Goal: Book appointment/travel/reservation

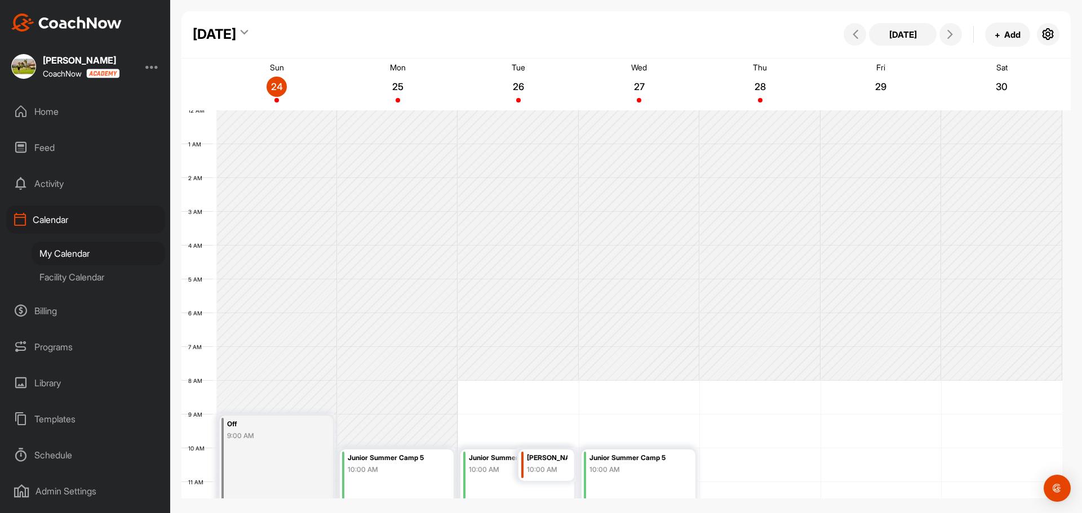
scroll to position [251, 0]
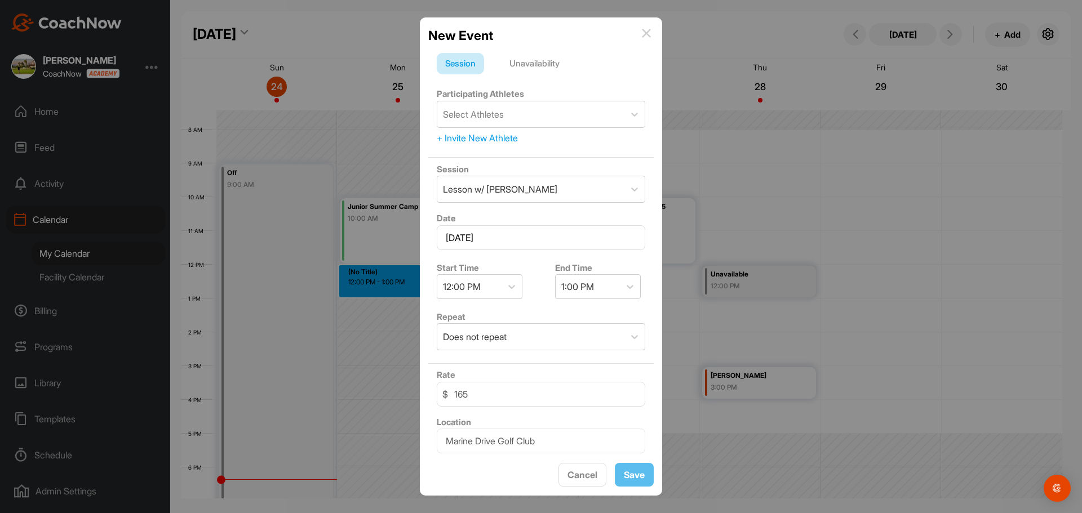
click at [646, 34] on img at bounding box center [646, 33] width 9 height 9
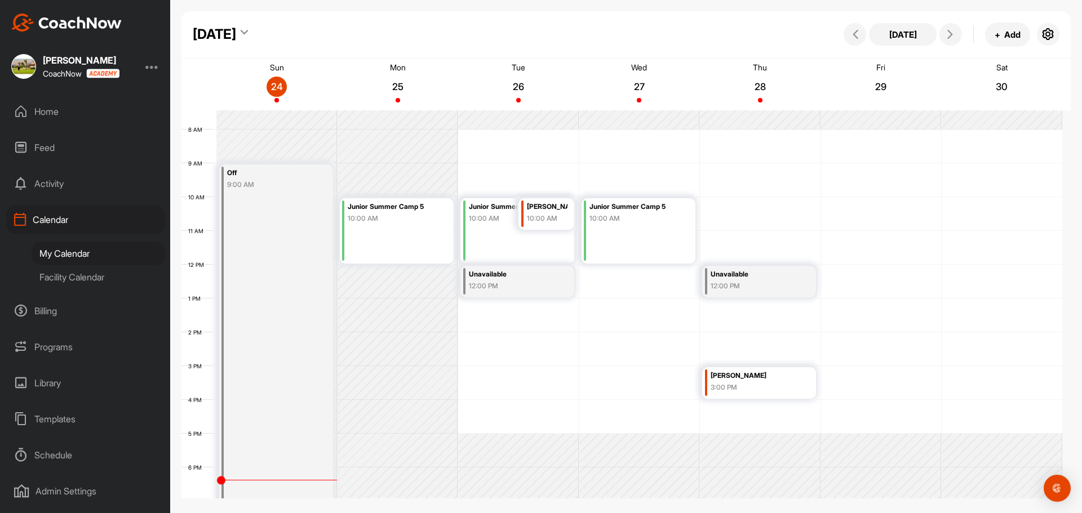
click at [91, 271] on div "Facility Calendar" at bounding box center [99, 277] width 134 height 24
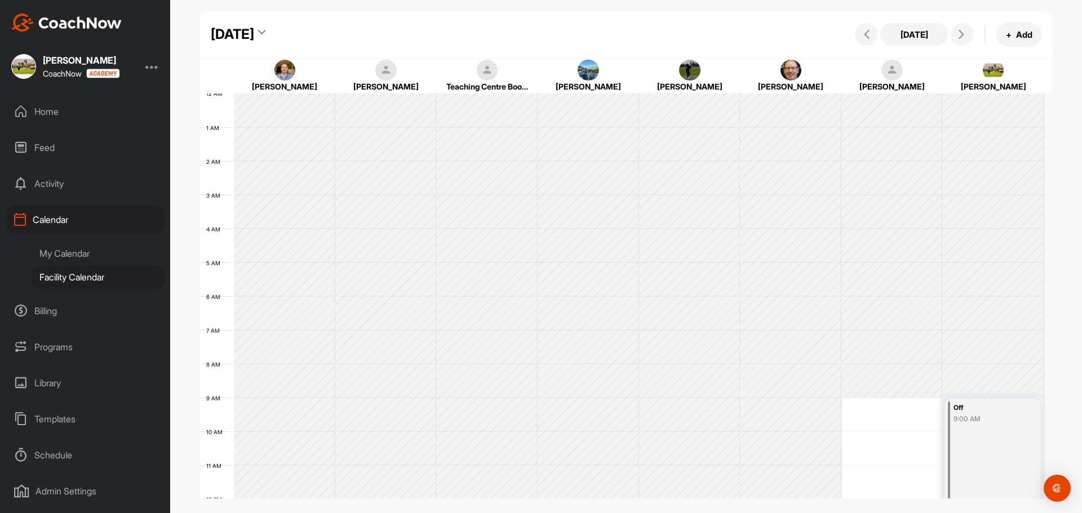
scroll to position [195, 0]
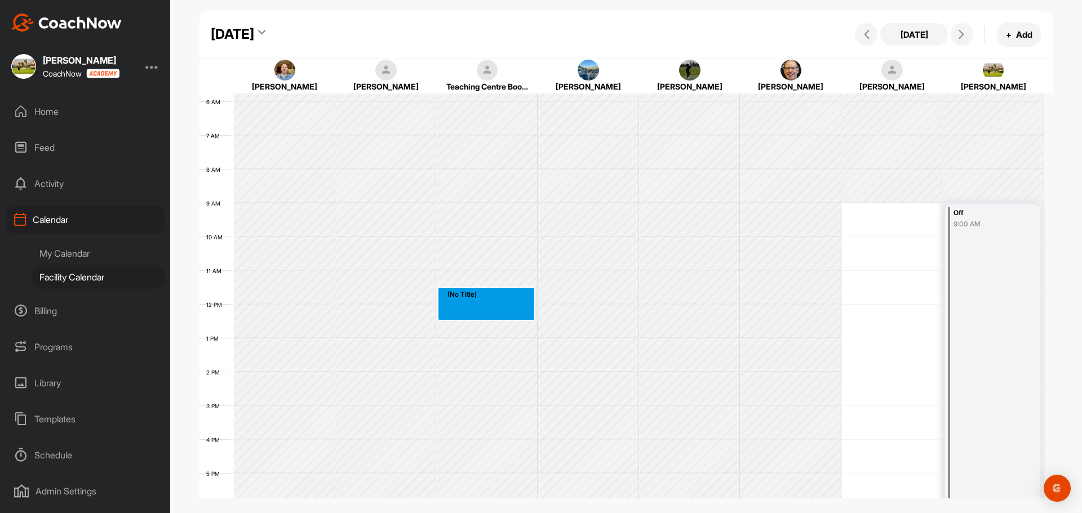
drag, startPoint x: 468, startPoint y: 303, endPoint x: 468, endPoint y: 318, distance: 15.2
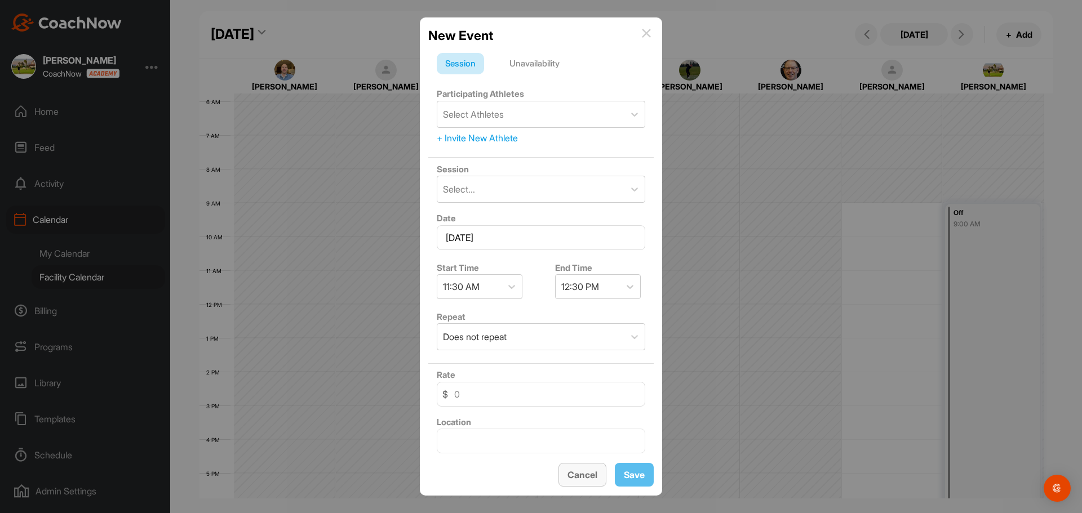
click at [589, 485] on button "Cancel" at bounding box center [583, 475] width 48 height 24
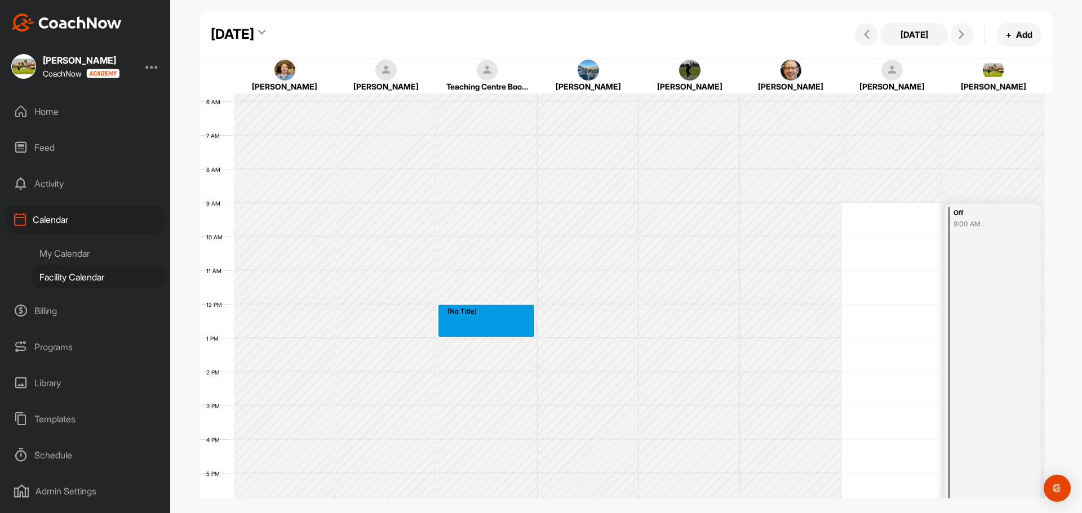
drag, startPoint x: 491, startPoint y: 307, endPoint x: 488, endPoint y: 328, distance: 21.0
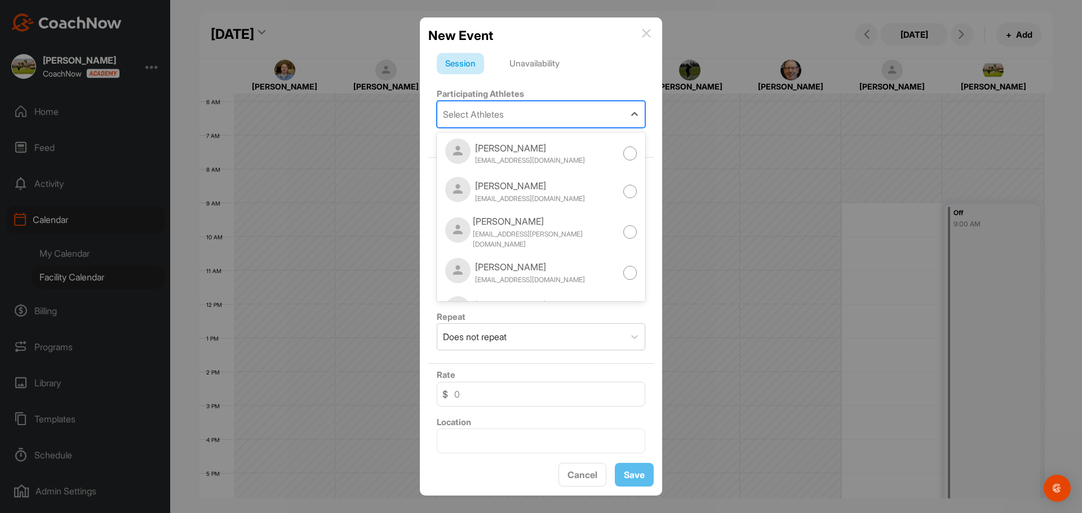
click at [498, 112] on div "Select Athletes" at bounding box center [473, 115] width 61 height 14
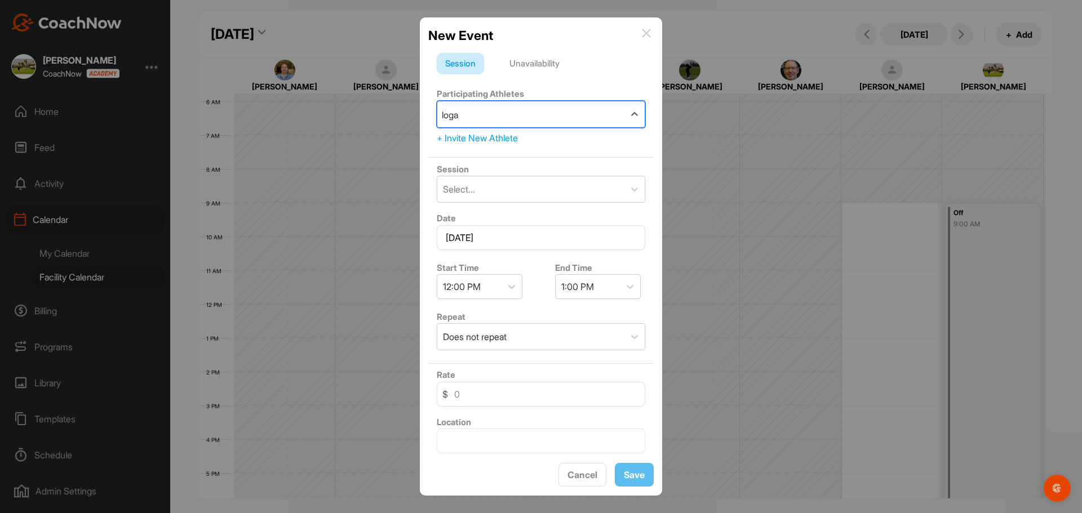
type input "[PERSON_NAME]"
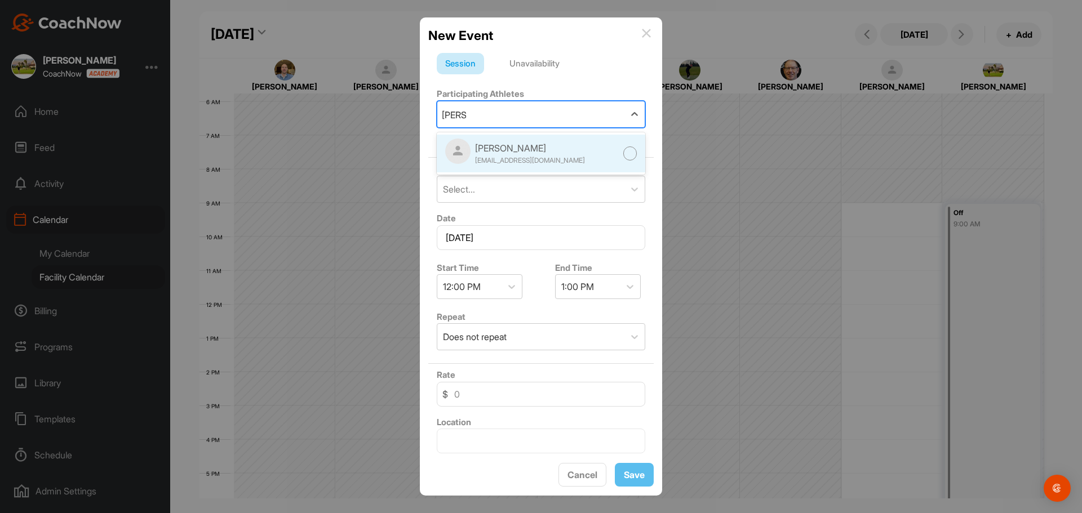
click at [537, 159] on div "[EMAIL_ADDRESS][DOMAIN_NAME]" at bounding box center [530, 161] width 110 height 10
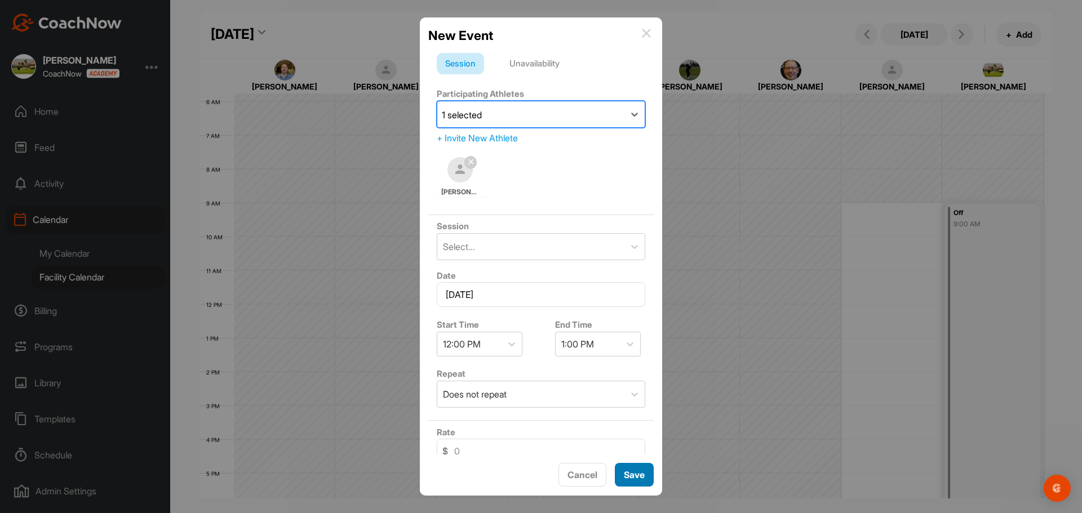
click at [639, 467] on button "Save" at bounding box center [634, 475] width 39 height 24
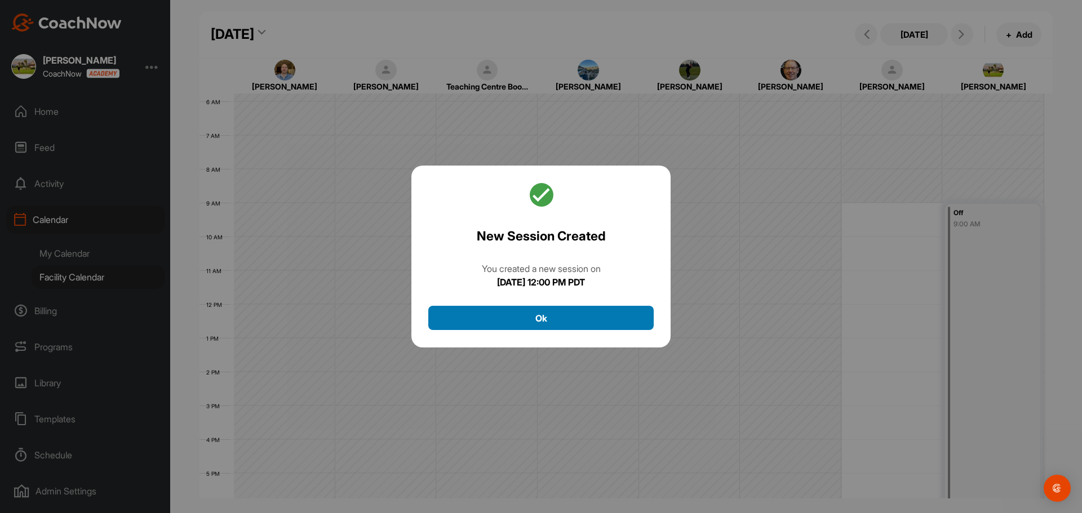
click at [556, 307] on button "Ok" at bounding box center [540, 318] width 225 height 24
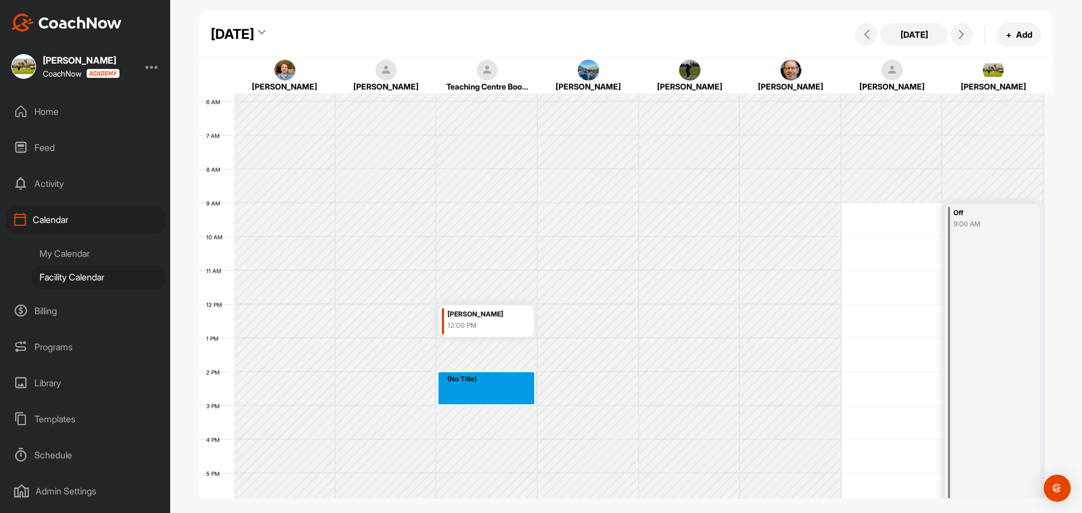
drag, startPoint x: 451, startPoint y: 379, endPoint x: 455, endPoint y: 400, distance: 20.7
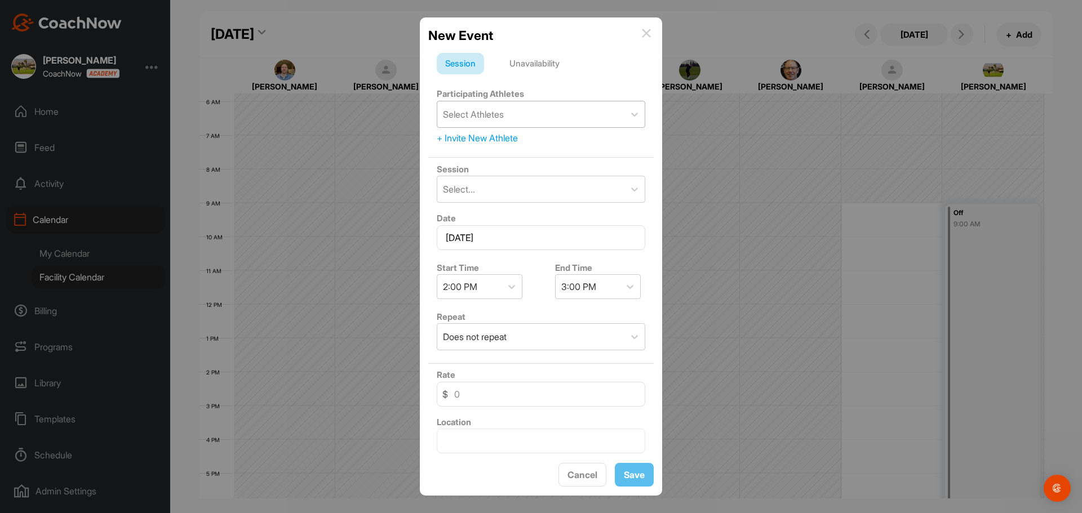
click at [528, 118] on div "Select Athletes" at bounding box center [530, 114] width 187 height 26
type input "[PERSON_NAME]"
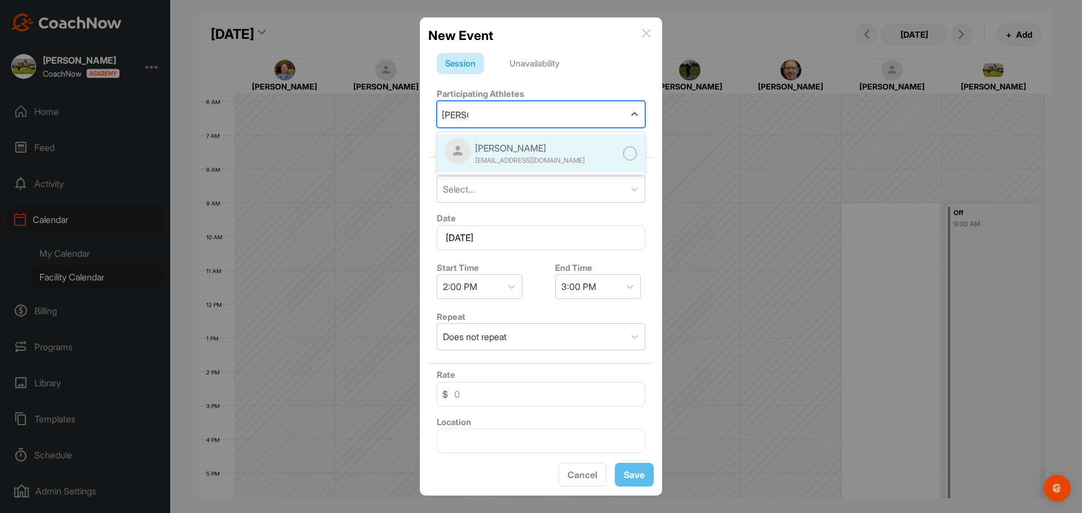
click at [515, 166] on div "[PERSON_NAME] [EMAIL_ADDRESS][DOMAIN_NAME]" at bounding box center [515, 154] width 140 height 30
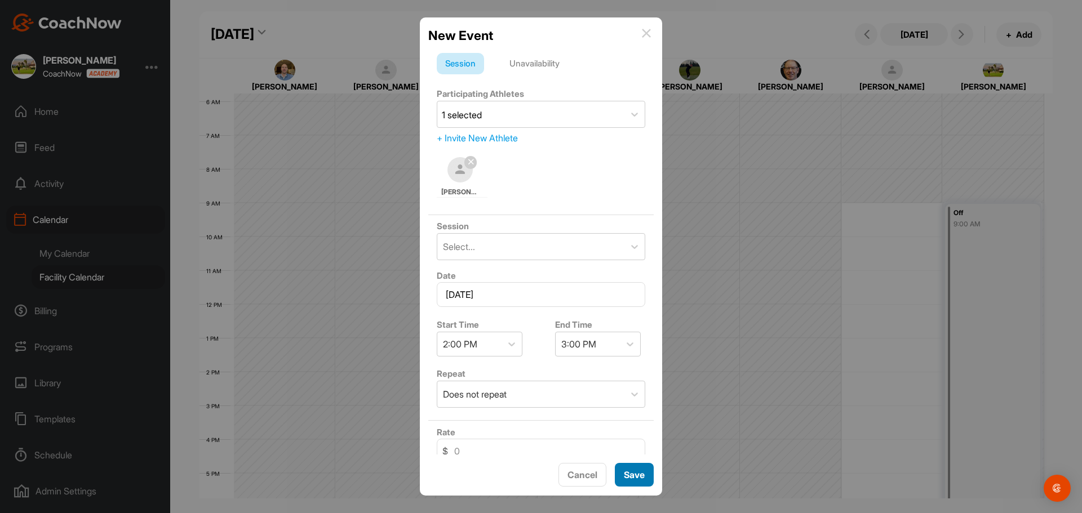
click at [627, 470] on button "Save" at bounding box center [634, 475] width 39 height 24
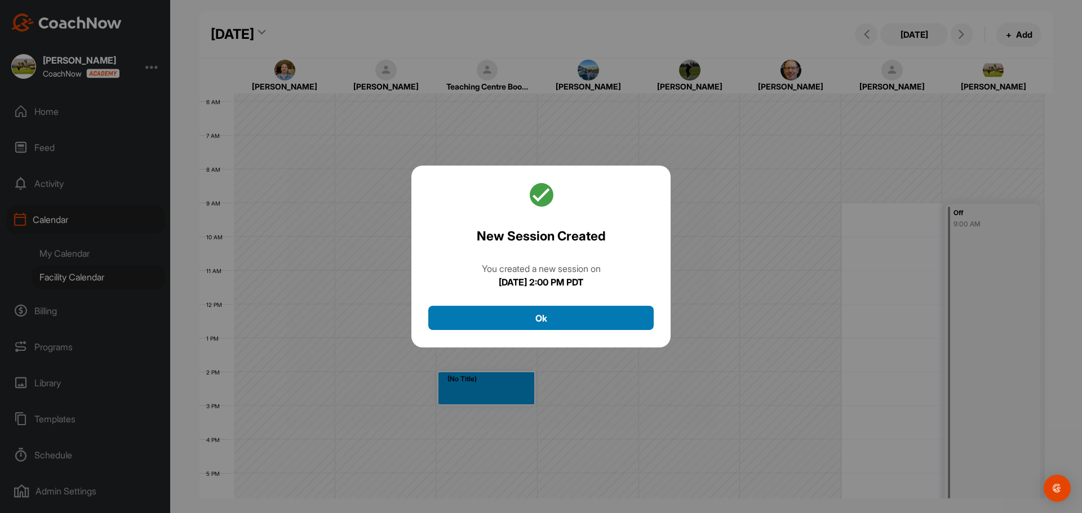
click at [573, 313] on button "Ok" at bounding box center [540, 318] width 225 height 24
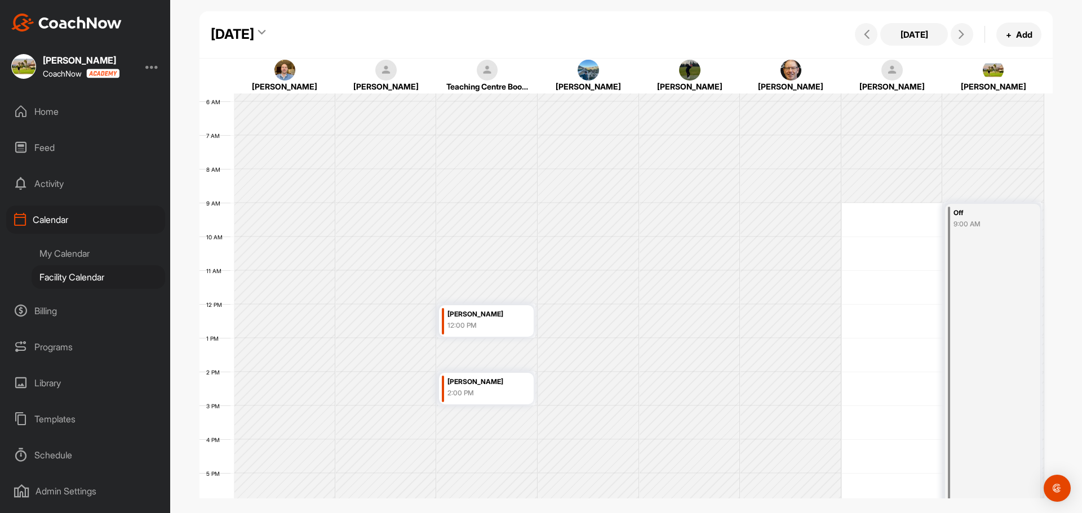
click at [507, 318] on div "[PERSON_NAME]" at bounding box center [484, 314] width 72 height 13
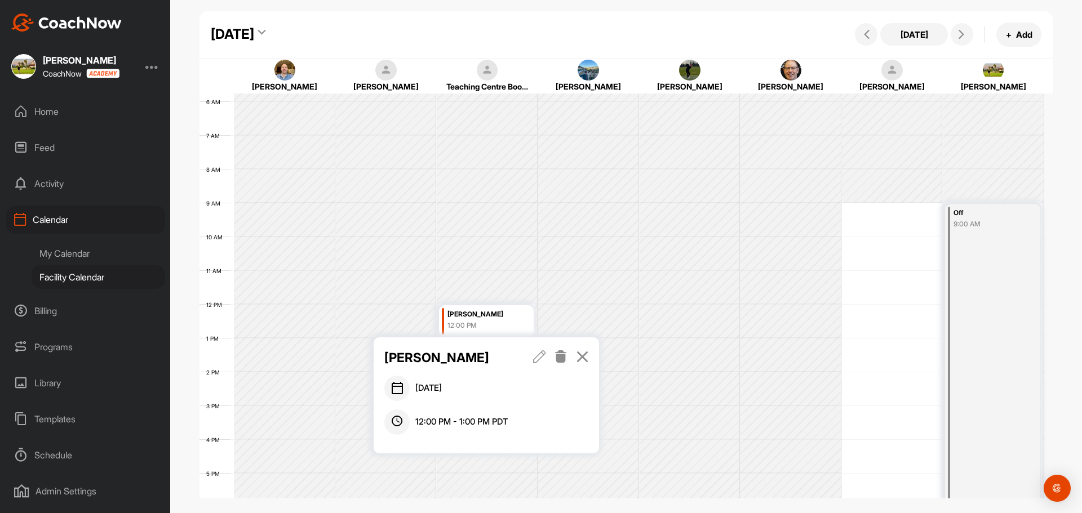
click at [560, 361] on icon at bounding box center [561, 357] width 13 height 12
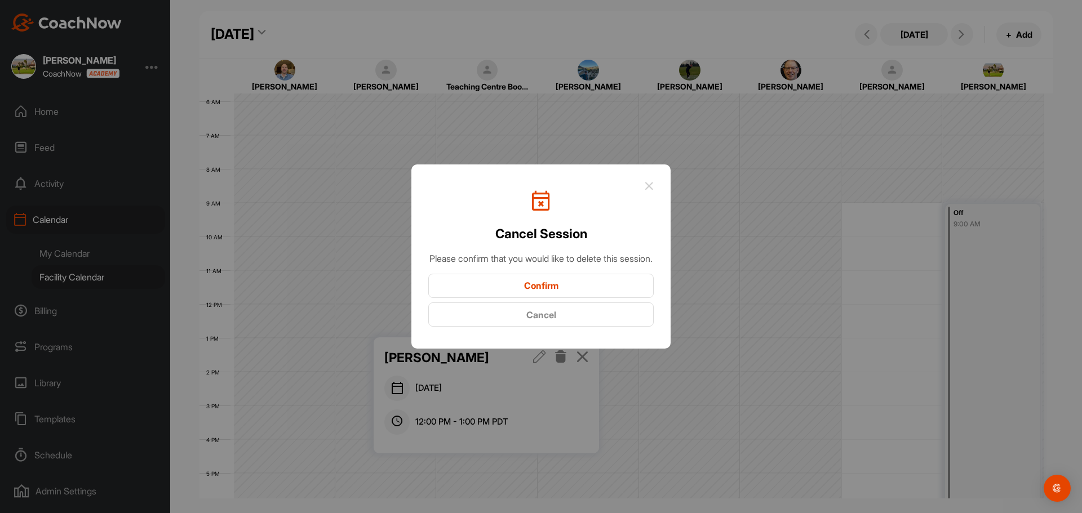
click at [550, 289] on button "Confirm" at bounding box center [540, 286] width 225 height 24
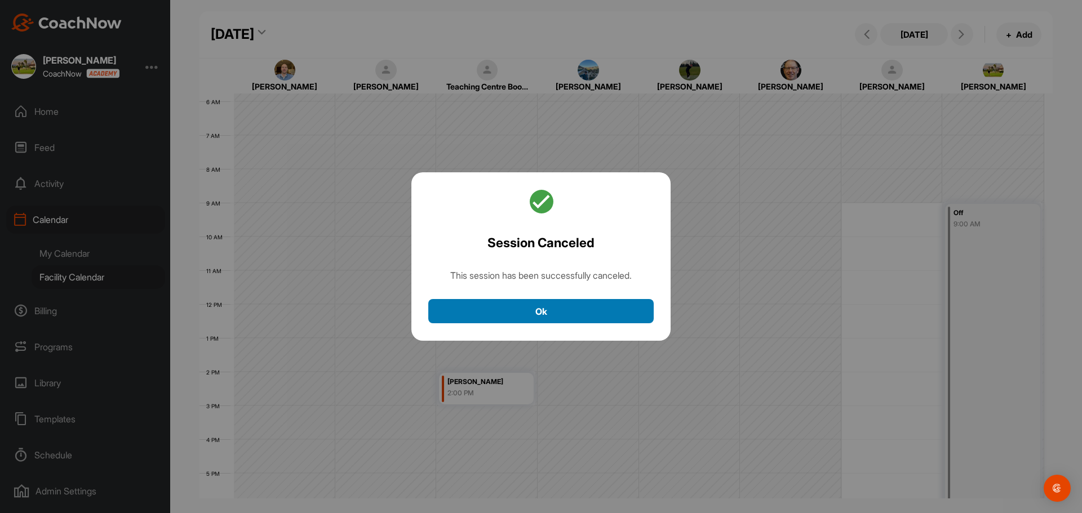
click at [524, 309] on button "Ok" at bounding box center [540, 311] width 225 height 24
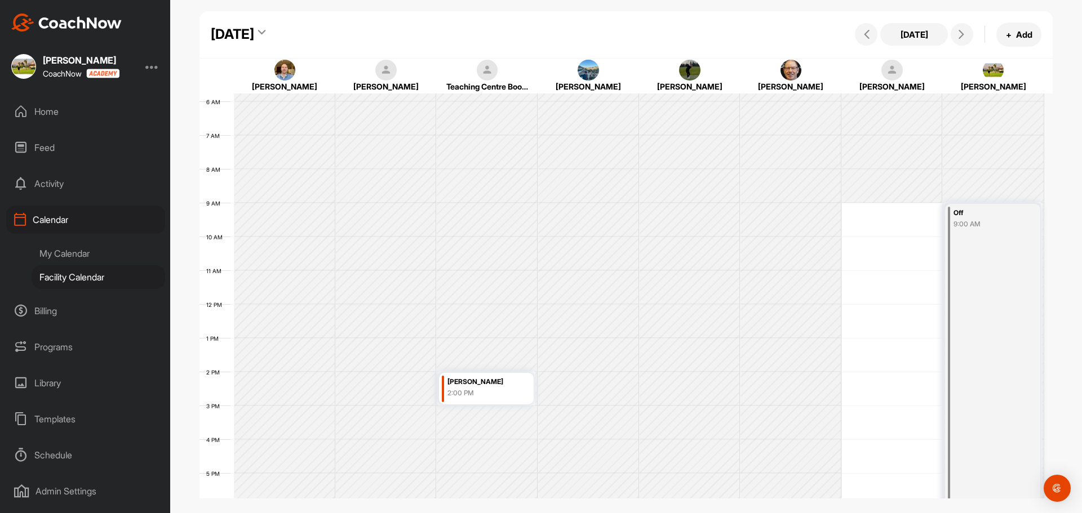
click at [494, 384] on div "[PERSON_NAME]" at bounding box center [484, 382] width 72 height 13
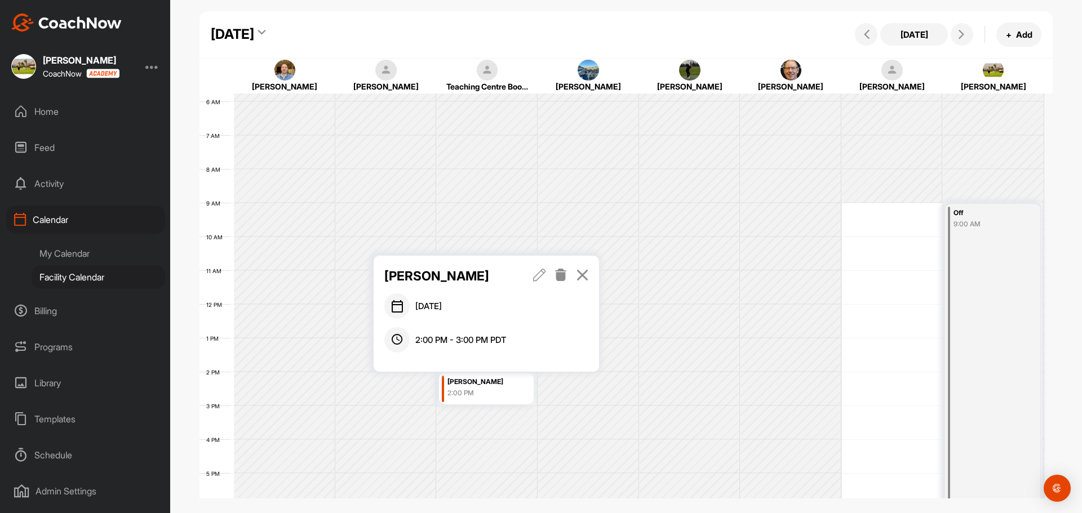
click at [564, 282] on link at bounding box center [561, 276] width 13 height 19
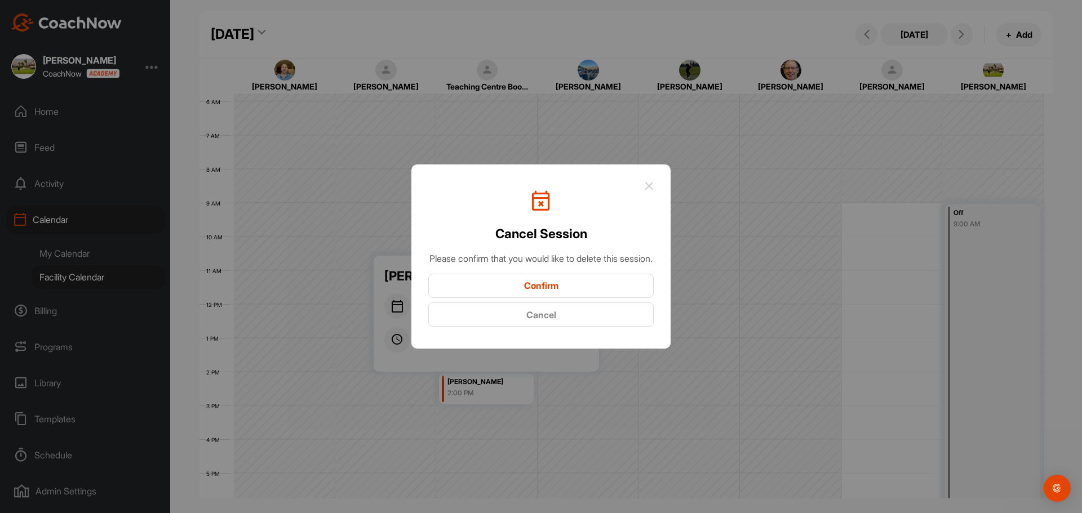
click at [539, 283] on button "Confirm" at bounding box center [540, 286] width 225 height 24
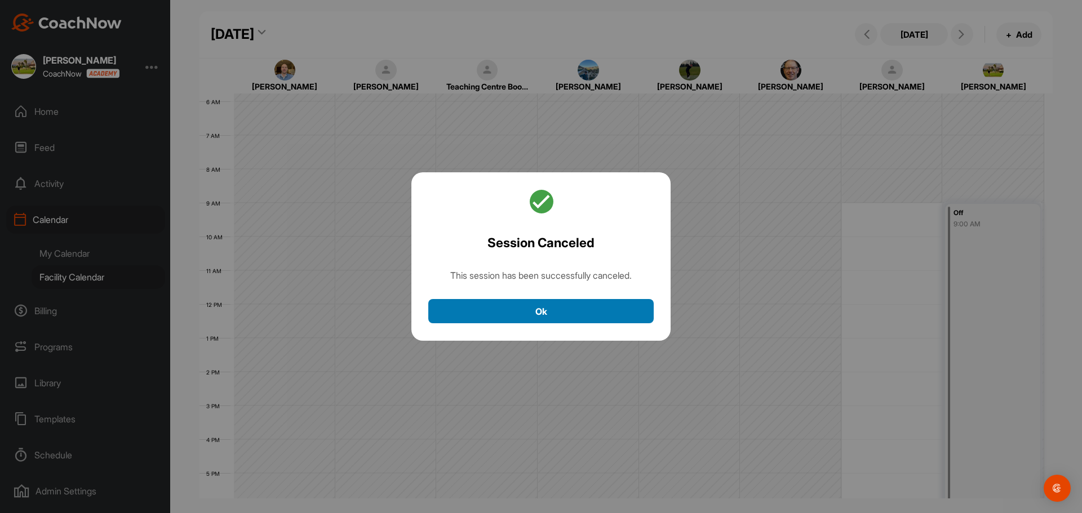
click at [556, 318] on button "Ok" at bounding box center [540, 311] width 225 height 24
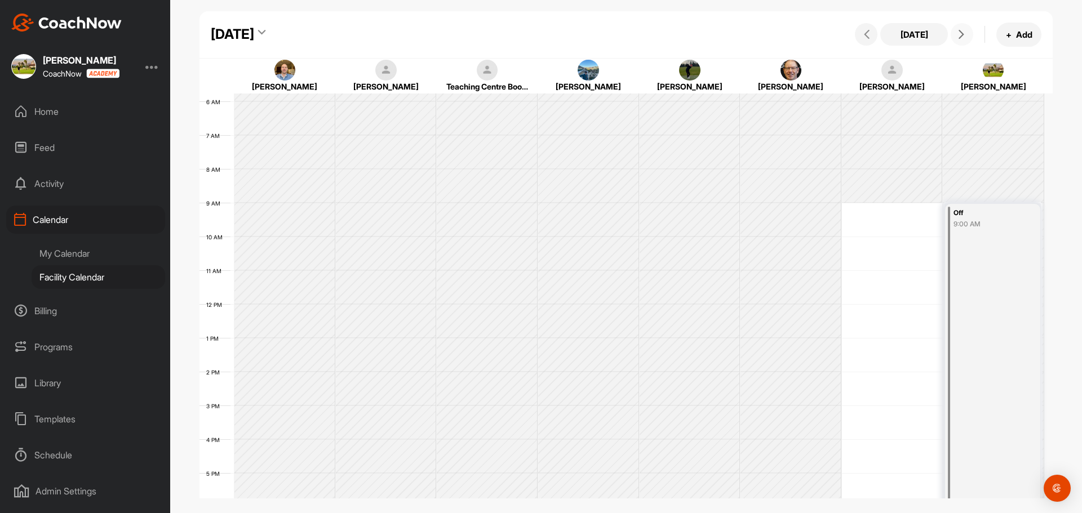
click at [960, 32] on icon at bounding box center [961, 34] width 9 height 9
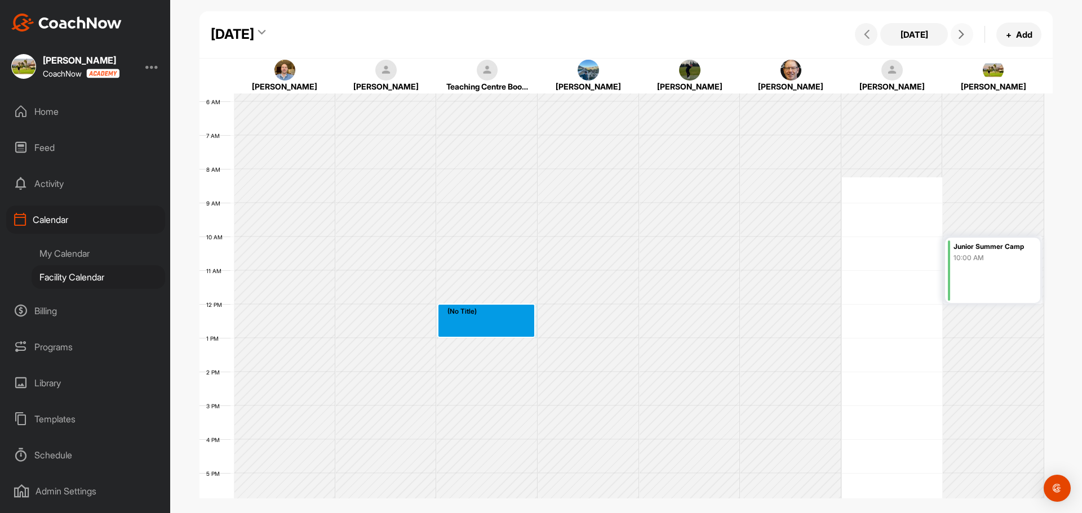
drag, startPoint x: 466, startPoint y: 314, endPoint x: 464, endPoint y: 326, distance: 11.9
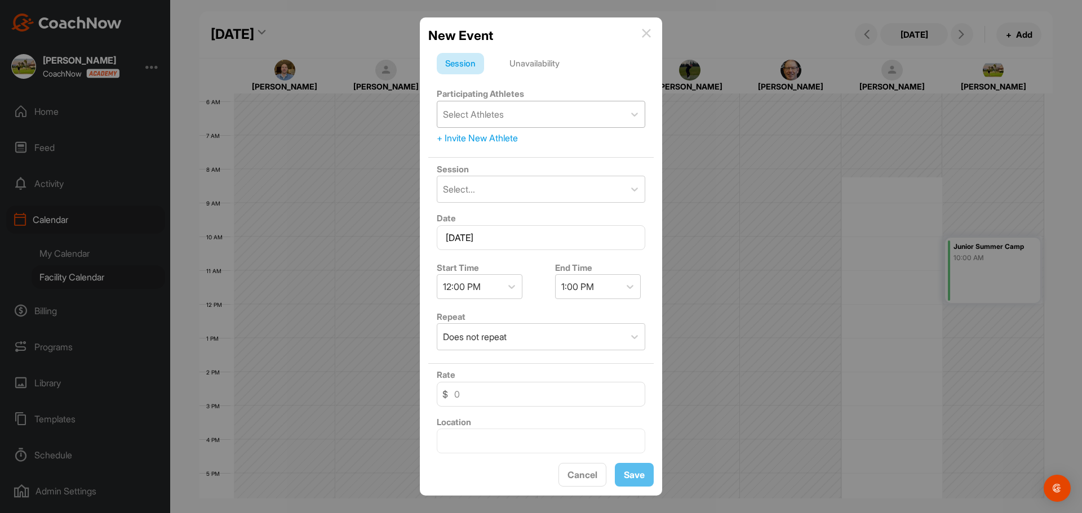
click at [485, 116] on div "Select Athletes" at bounding box center [473, 115] width 61 height 14
type input "[PERSON_NAME]"
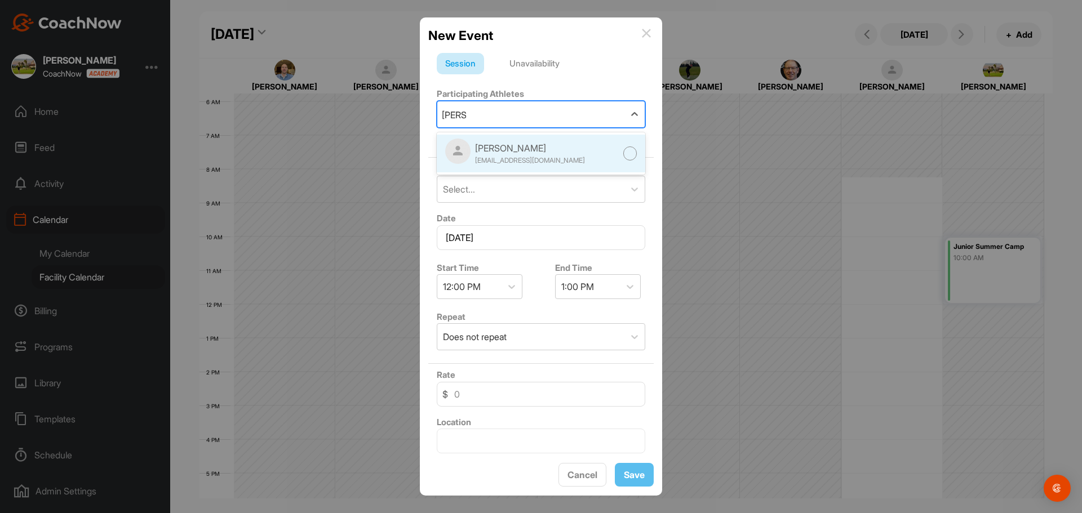
click at [506, 155] on div "[PERSON_NAME] [EMAIL_ADDRESS][DOMAIN_NAME]" at bounding box center [530, 153] width 110 height 25
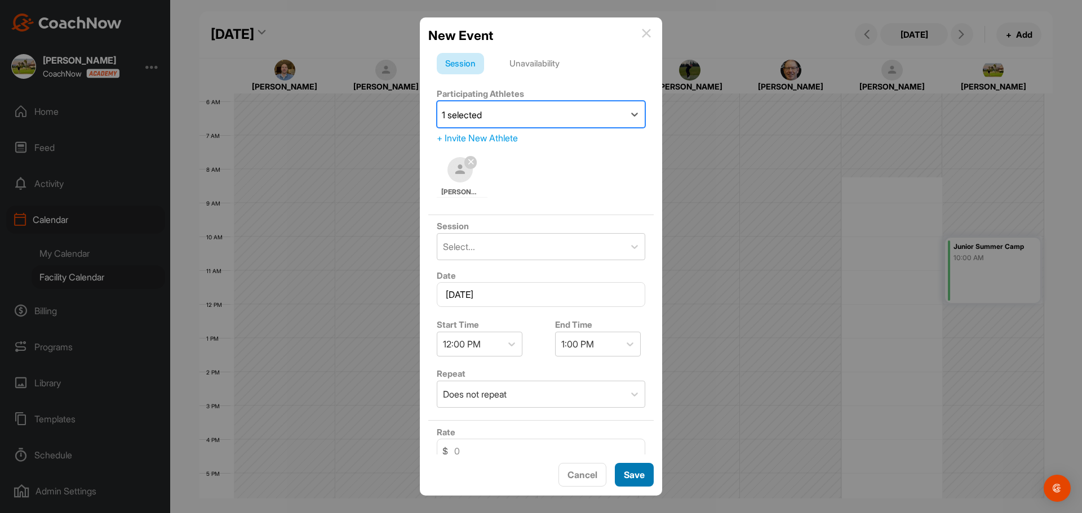
click at [633, 475] on button "Save" at bounding box center [634, 475] width 39 height 24
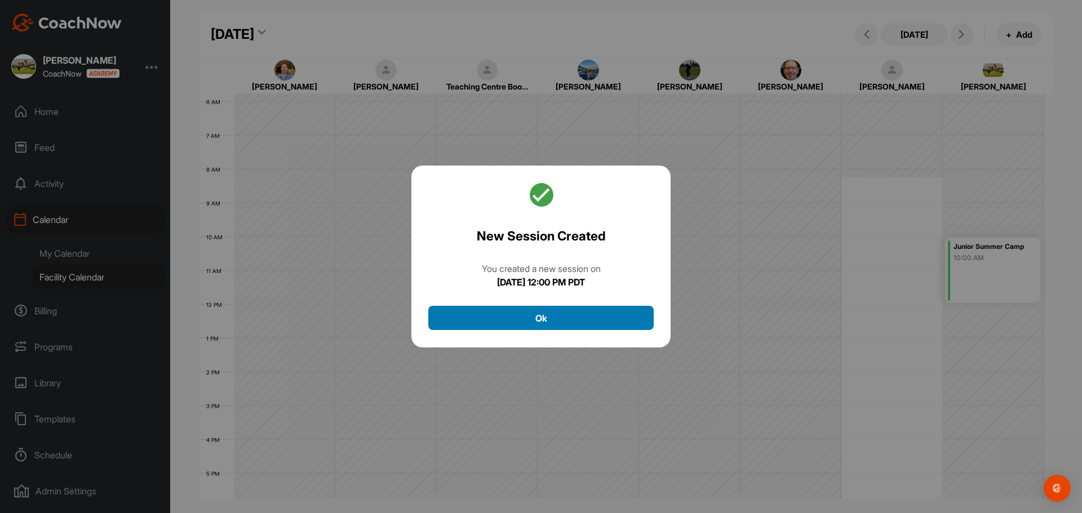
click at [547, 314] on button "Ok" at bounding box center [540, 318] width 225 height 24
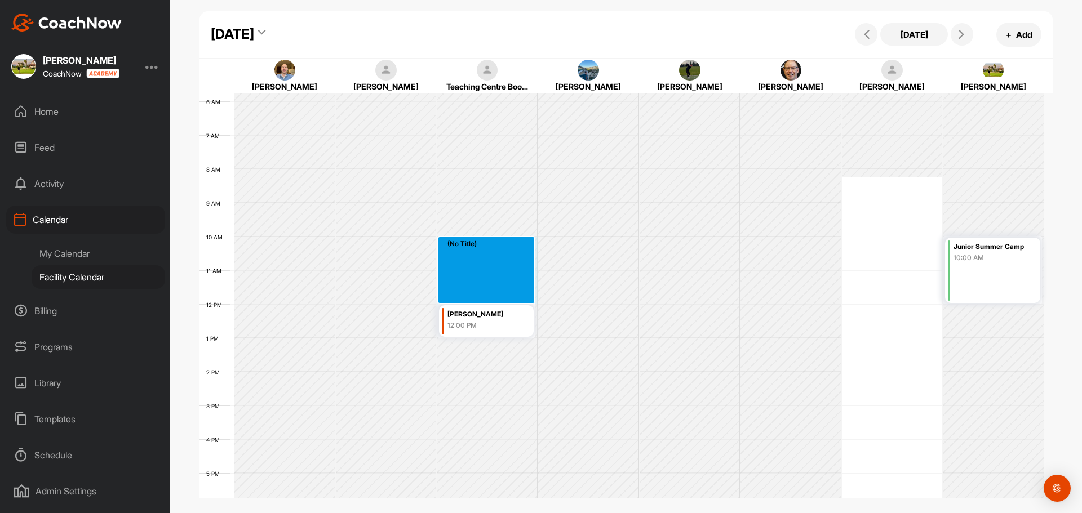
drag, startPoint x: 477, startPoint y: 241, endPoint x: 476, endPoint y: 296, distance: 54.7
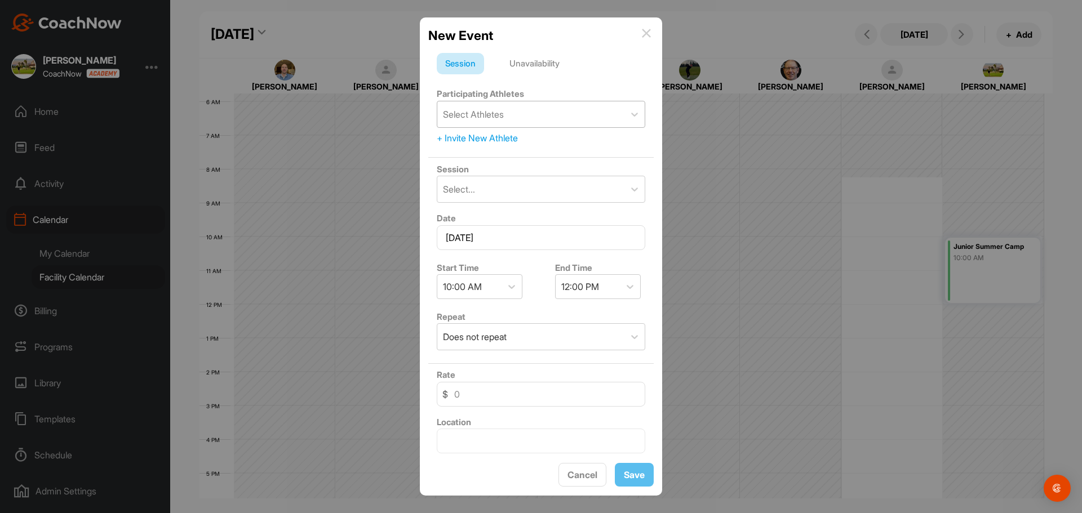
click at [486, 113] on div "Select Athletes" at bounding box center [473, 115] width 61 height 14
type input "winnie"
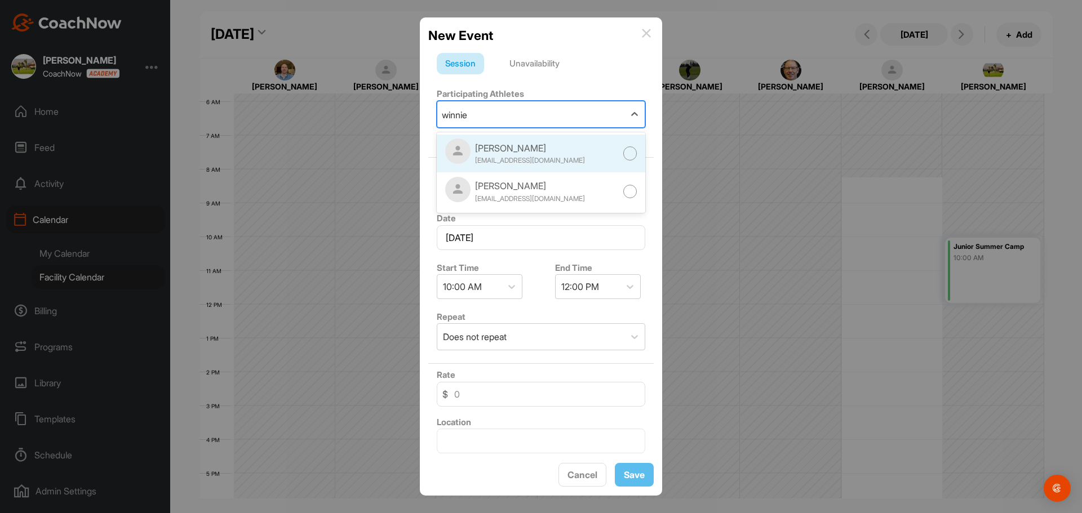
click at [517, 138] on div "[PERSON_NAME] [PERSON_NAME][EMAIL_ADDRESS][DOMAIN_NAME]" at bounding box center [541, 154] width 209 height 38
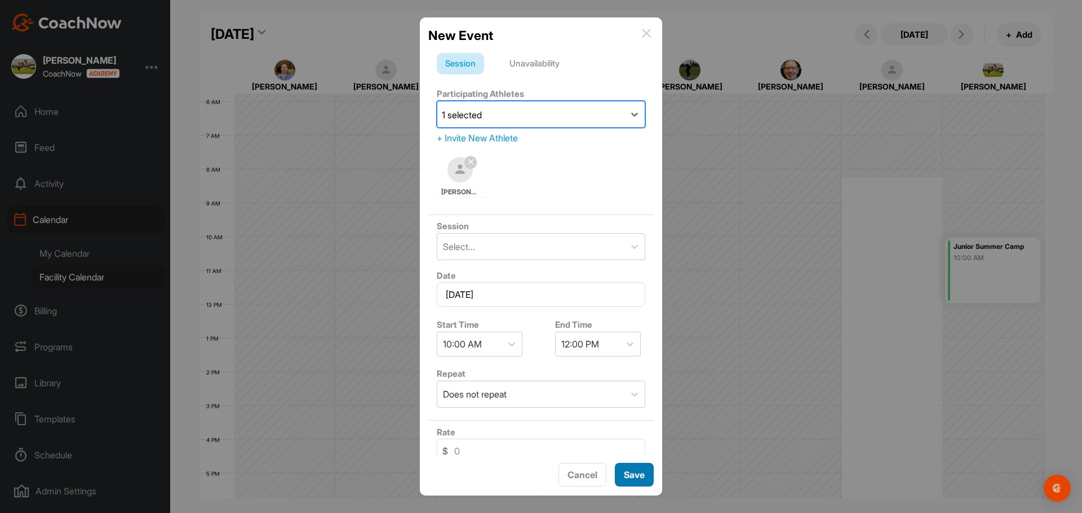
click at [646, 474] on button "Save" at bounding box center [634, 475] width 39 height 24
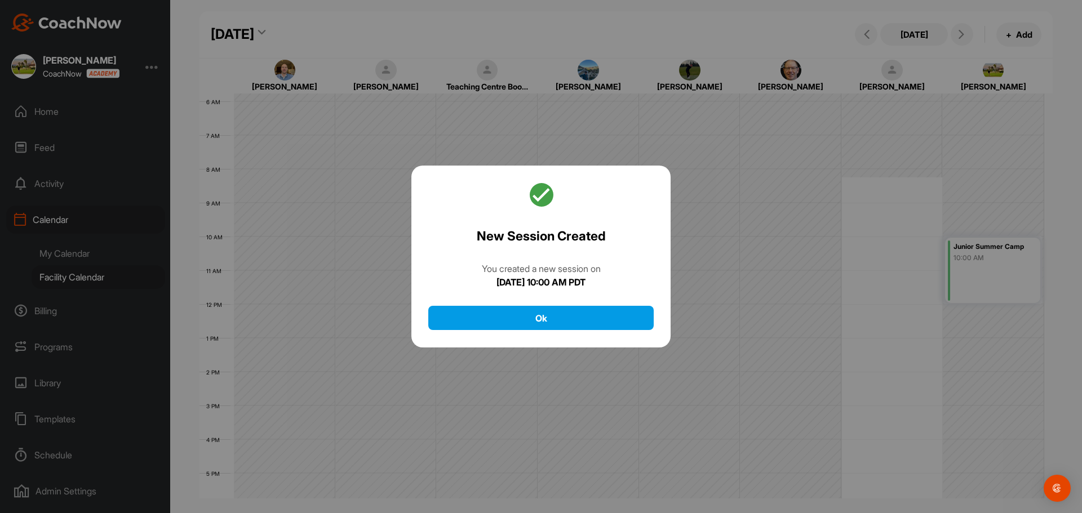
click at [496, 303] on div "New Session Created You created a new session [DATE][DATE] 10:00 AM PDT Ok" at bounding box center [540, 257] width 259 height 183
click at [494, 313] on button "Ok" at bounding box center [540, 318] width 225 height 24
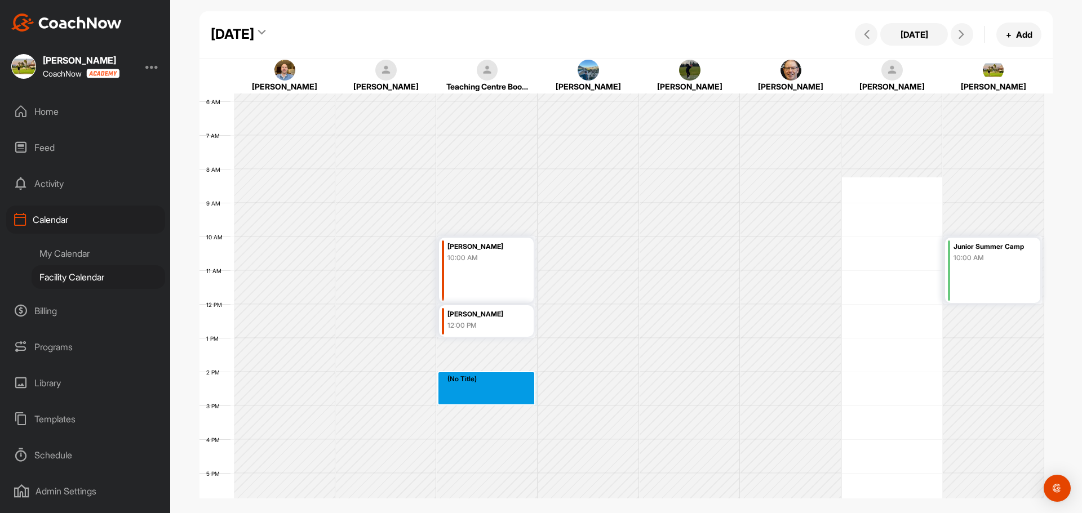
drag, startPoint x: 453, startPoint y: 378, endPoint x: 454, endPoint y: 397, distance: 19.2
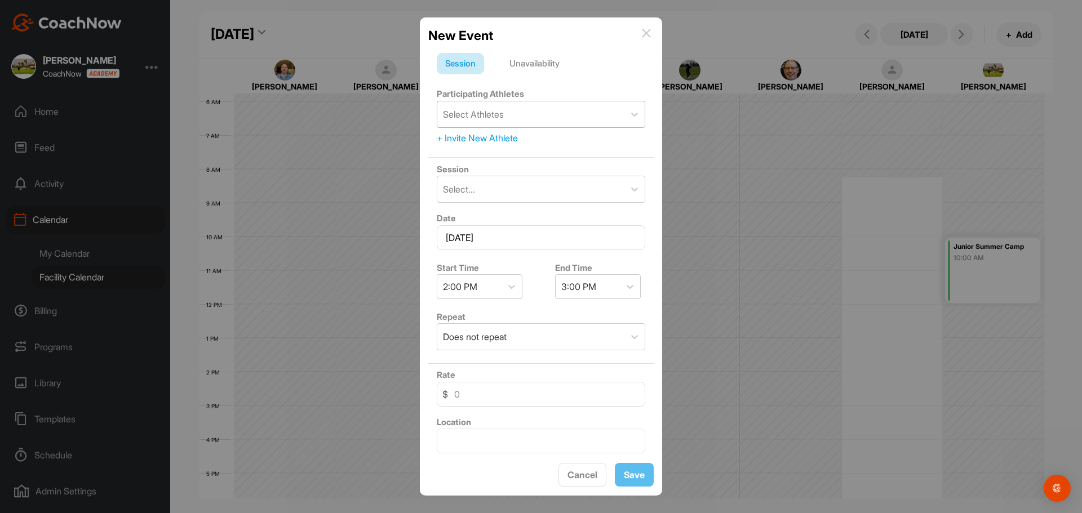
click at [484, 112] on div "Select Athletes" at bounding box center [473, 115] width 61 height 14
type input "[PERSON_NAME]"
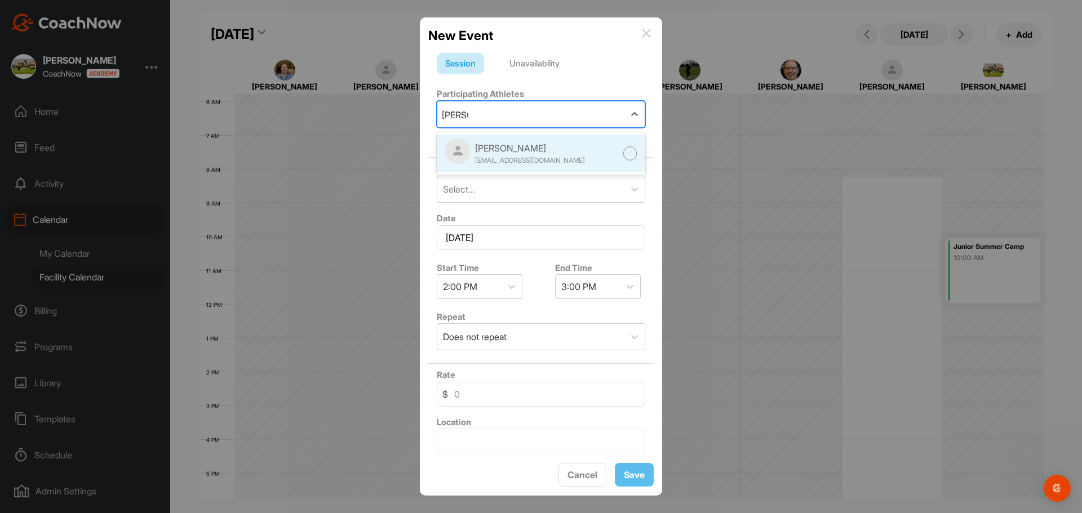
click at [507, 158] on div "[EMAIL_ADDRESS][DOMAIN_NAME]" at bounding box center [530, 161] width 110 height 10
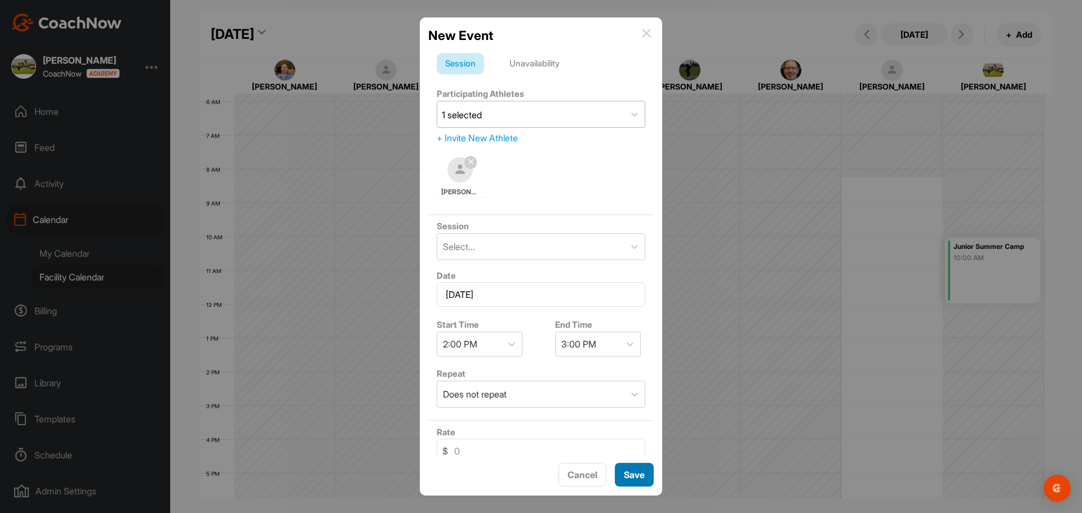
click at [626, 481] on button "Save" at bounding box center [634, 475] width 39 height 24
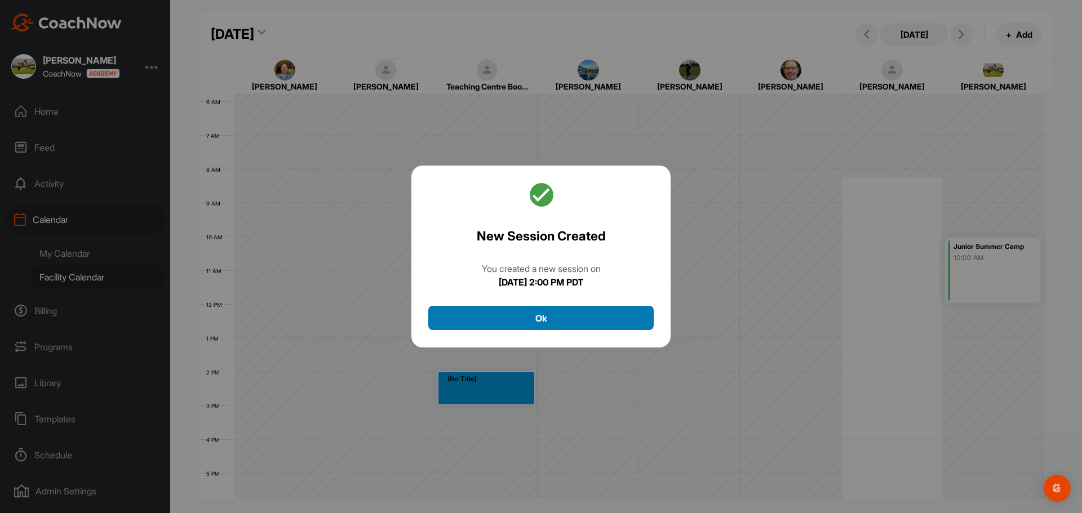
click at [539, 315] on button "Ok" at bounding box center [540, 318] width 225 height 24
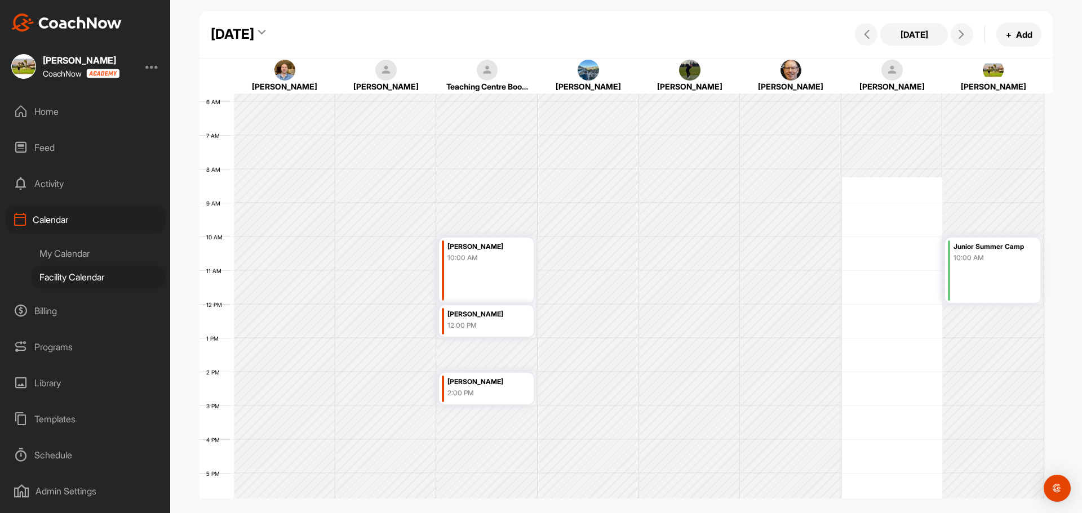
scroll to position [251, 0]
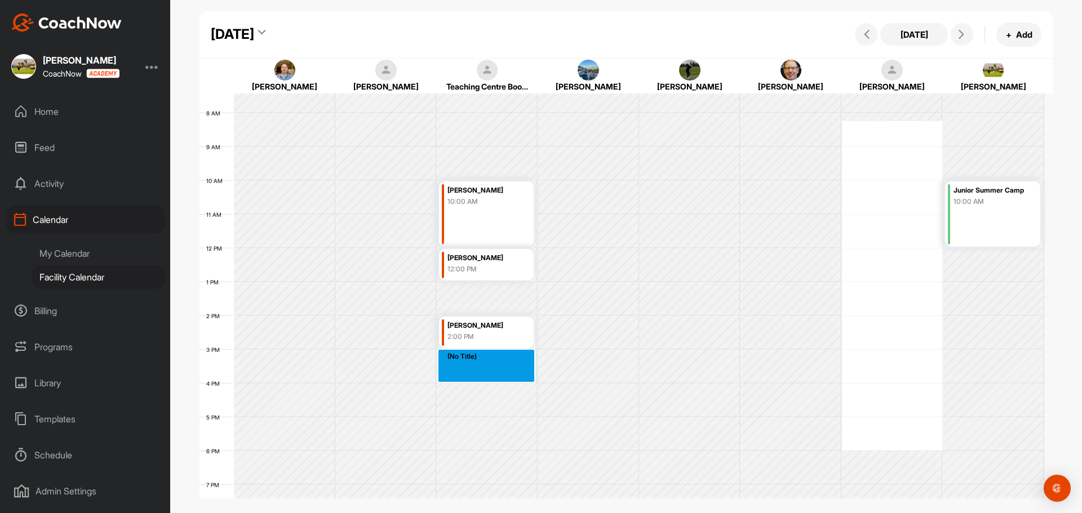
drag, startPoint x: 469, startPoint y: 358, endPoint x: 469, endPoint y: 373, distance: 14.7
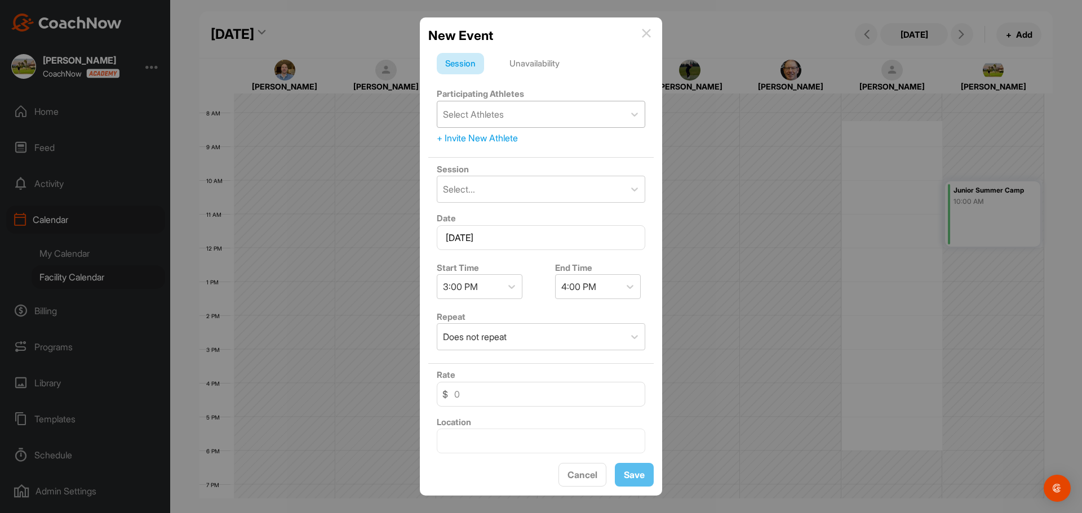
click at [477, 115] on div "Select Athletes" at bounding box center [473, 115] width 61 height 14
type input "[PERSON_NAME]"
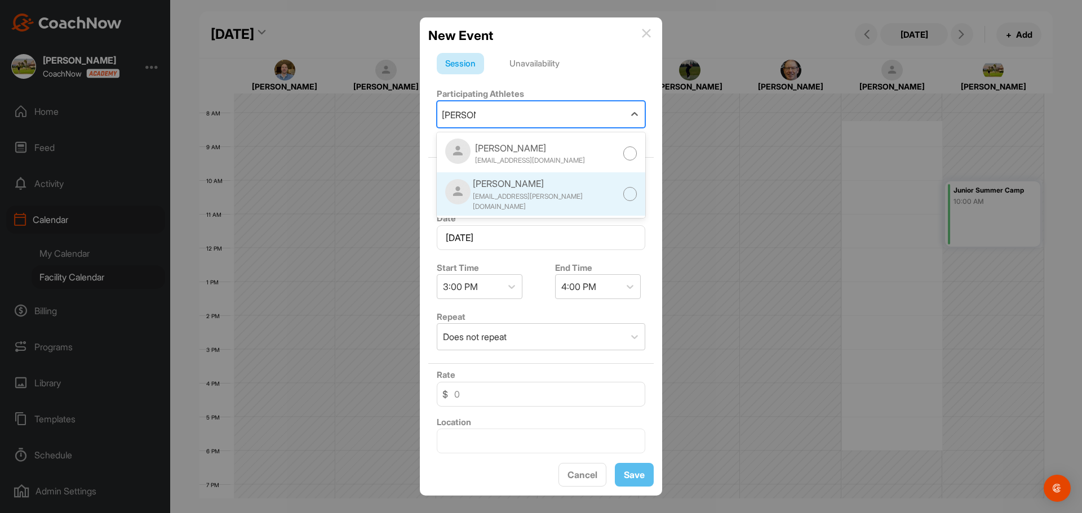
click at [534, 196] on div "[EMAIL_ADDRESS][PERSON_NAME][DOMAIN_NAME]" at bounding box center [548, 202] width 150 height 20
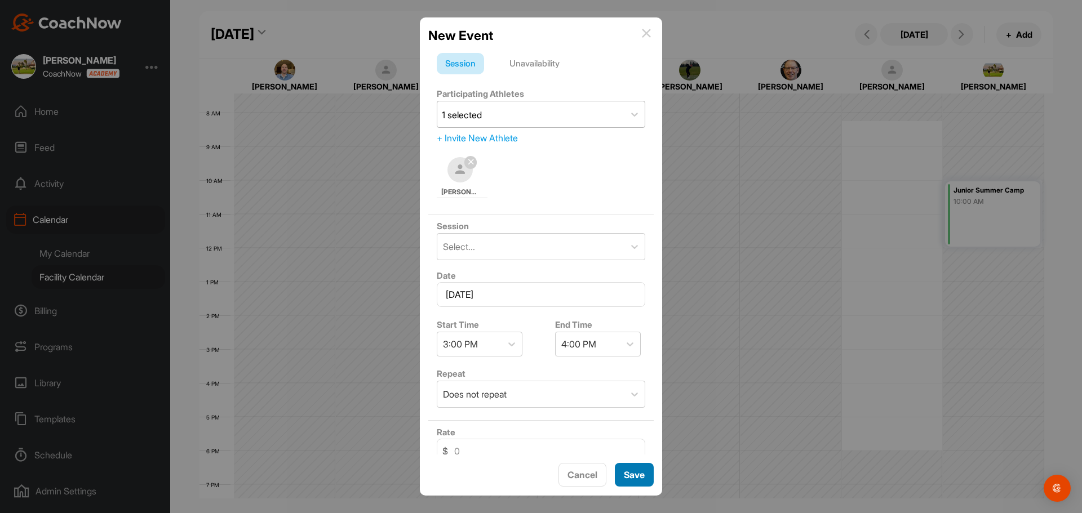
click at [628, 476] on button "Save" at bounding box center [634, 475] width 39 height 24
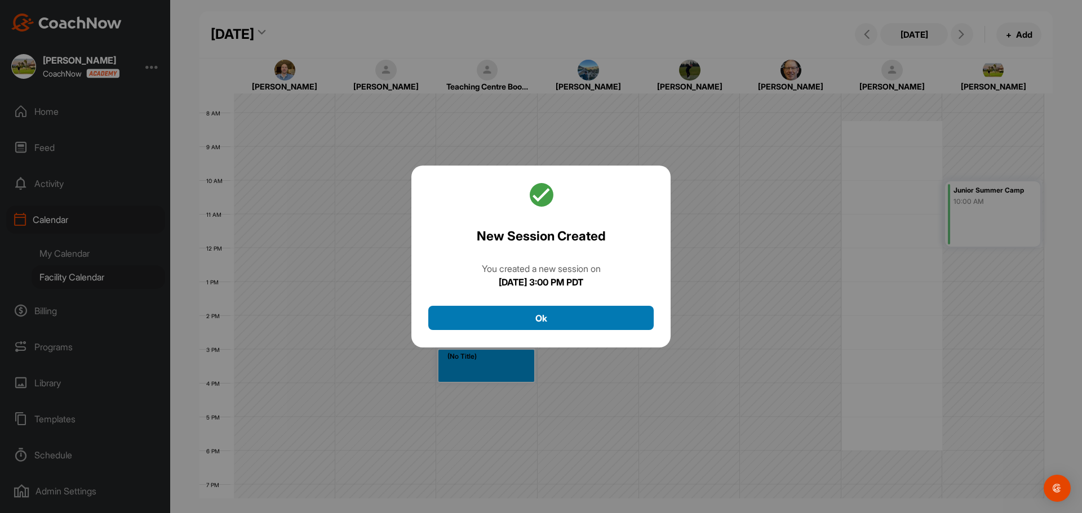
click at [508, 318] on button "Ok" at bounding box center [540, 318] width 225 height 24
